Goal: Task Accomplishment & Management: Manage account settings

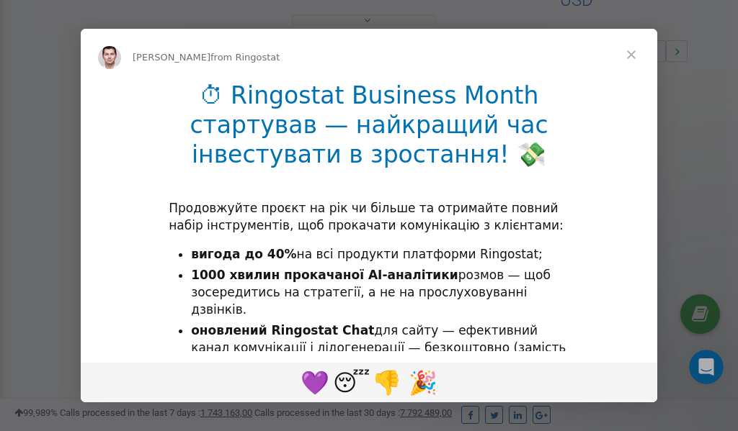
click at [635, 53] on span "Close" at bounding box center [631, 55] width 52 height 52
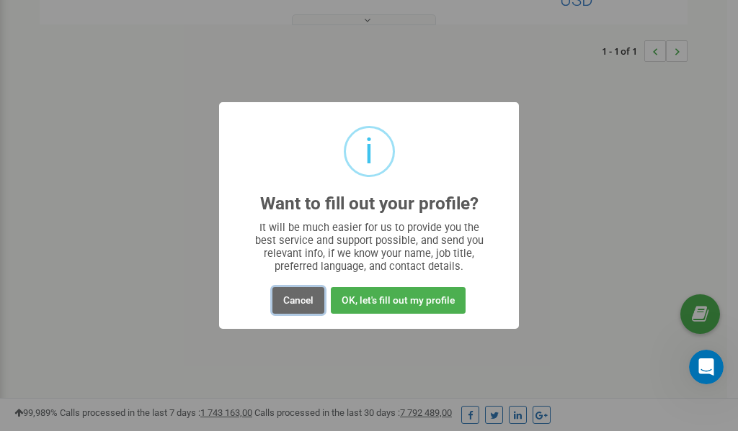
click at [303, 300] on button "Cancel" at bounding box center [298, 300] width 52 height 27
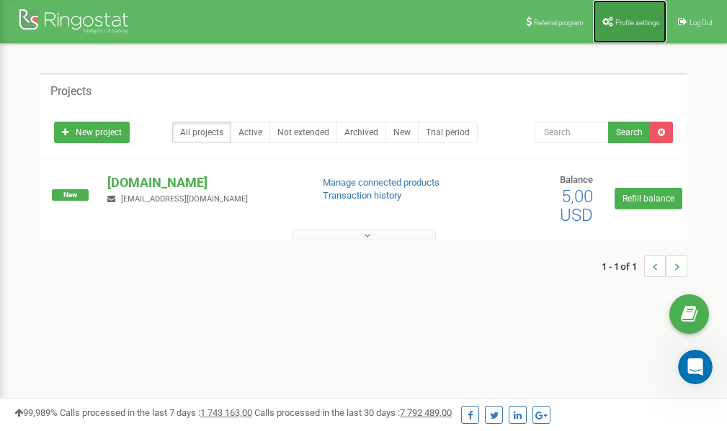
click at [636, 22] on span "Profile settings" at bounding box center [637, 23] width 44 height 8
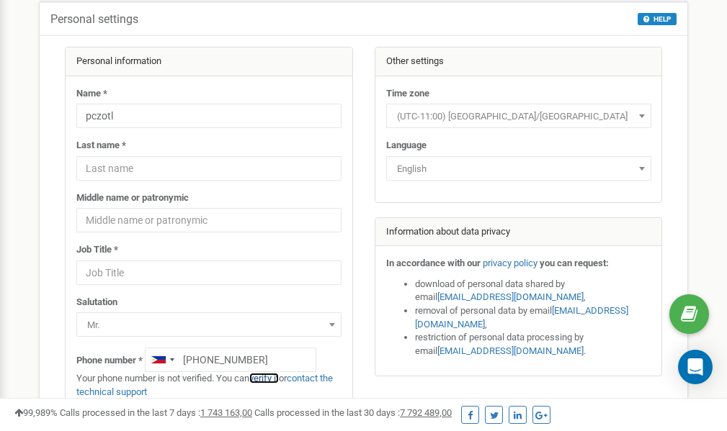
click at [276, 379] on link "verify it" at bounding box center [264, 378] width 30 height 11
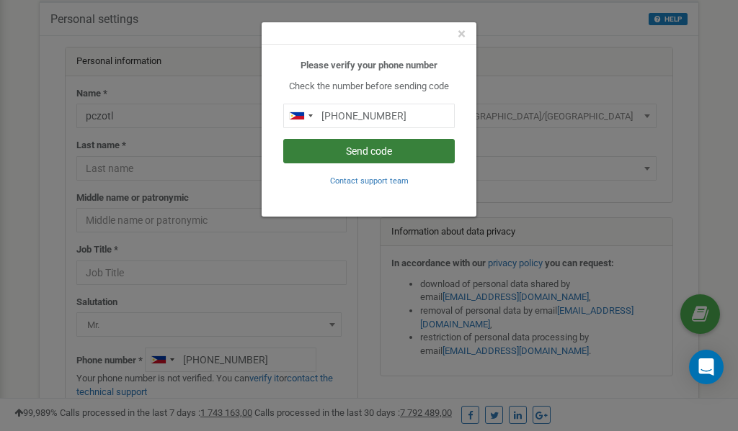
click at [364, 151] on button "Send code" at bounding box center [368, 151] width 171 height 24
